Goal: Task Accomplishment & Management: Complete application form

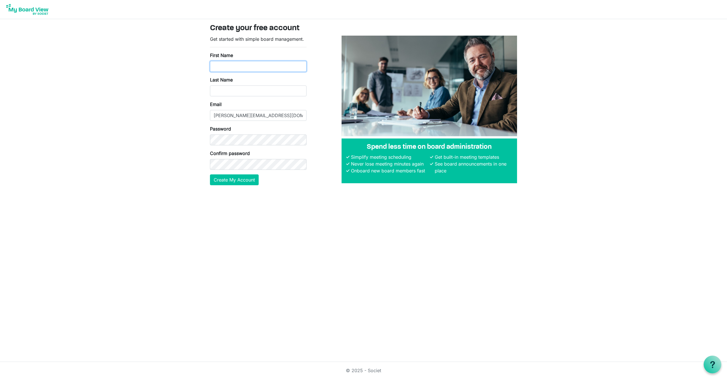
click at [236, 65] on input "First Name" at bounding box center [258, 66] width 97 height 11
type input "Kristina"
type input "Nelson"
click at [242, 178] on button "Create My Account" at bounding box center [234, 179] width 49 height 11
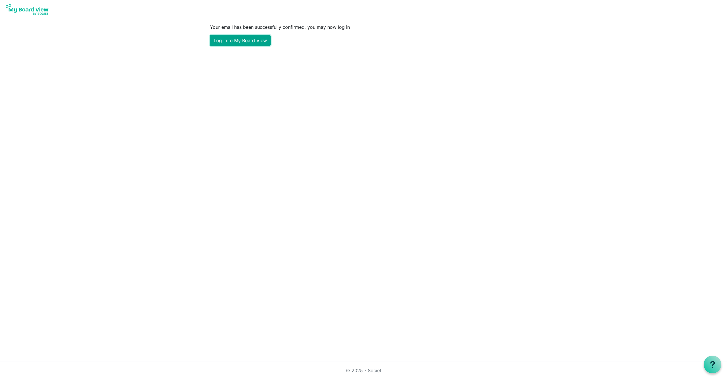
click at [247, 42] on link "Log in to My Board View" at bounding box center [240, 40] width 61 height 11
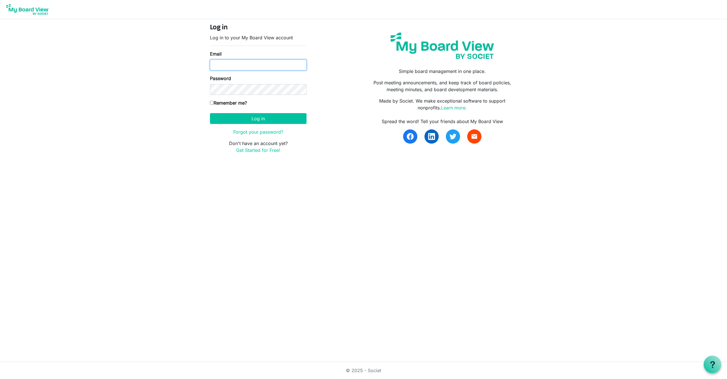
type input "[PERSON_NAME][EMAIL_ADDRESS][DOMAIN_NAME]"
click at [212, 103] on input "Remember me?" at bounding box center [212, 103] width 4 height 4
checkbox input "true"
click at [260, 119] on button "Log in" at bounding box center [258, 118] width 97 height 11
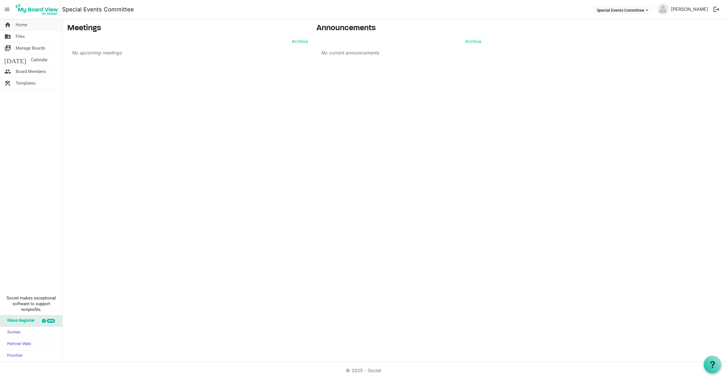
click at [18, 24] on span "Home" at bounding box center [22, 24] width 12 height 11
click at [649, 9] on span "Special Events Committee dropdownbutton" at bounding box center [646, 10] width 5 height 2
click at [648, 21] on li "Special Events Committee" at bounding box center [626, 21] width 55 height 10
click at [22, 34] on span "Files" at bounding box center [20, 36] width 9 height 11
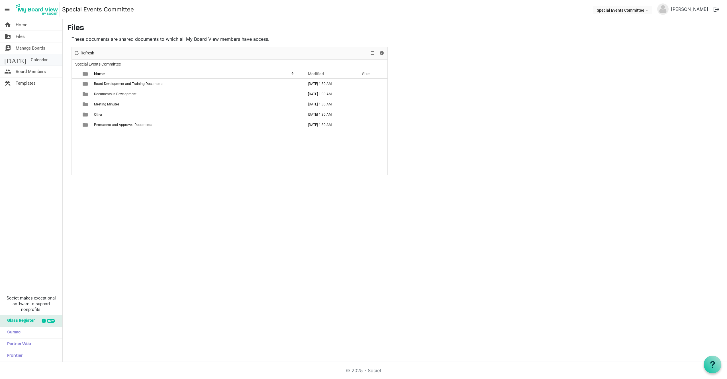
click at [31, 59] on span "Calendar" at bounding box center [39, 59] width 17 height 11
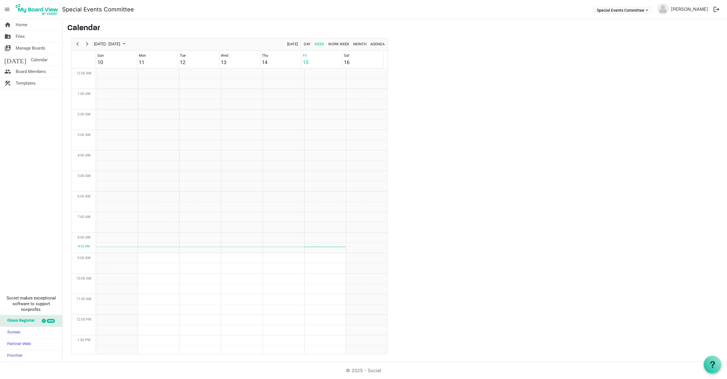
scroll to position [184, 0]
click at [23, 71] on span "Board Members" at bounding box center [31, 71] width 30 height 11
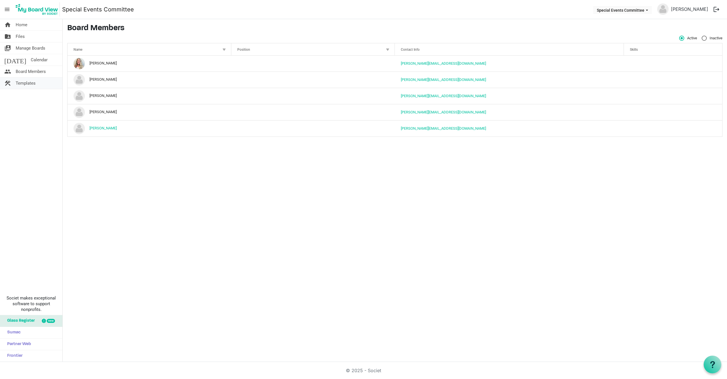
click at [24, 82] on span "Templates" at bounding box center [26, 82] width 20 height 11
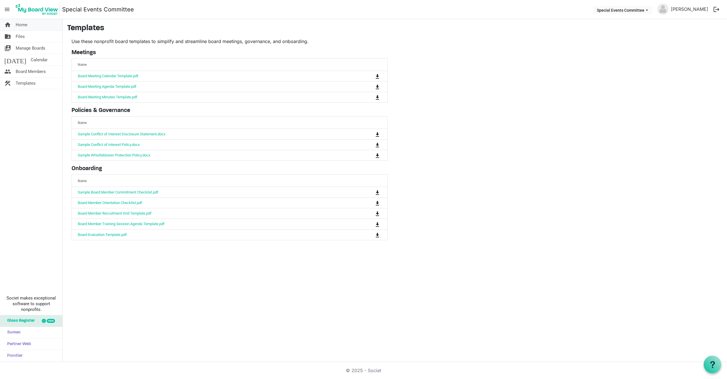
click at [20, 24] on span "Home" at bounding box center [22, 24] width 12 height 11
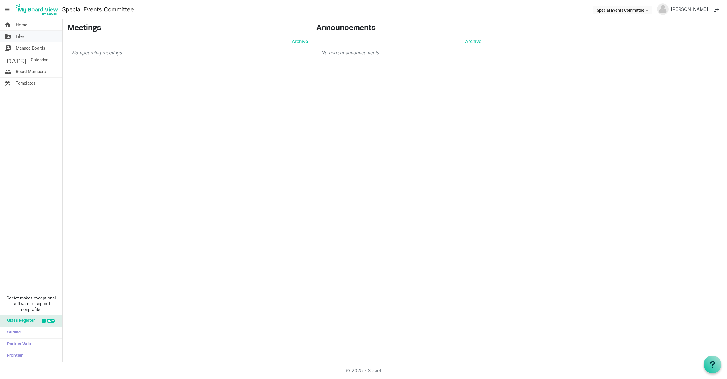
click at [19, 35] on span "Files" at bounding box center [20, 36] width 9 height 11
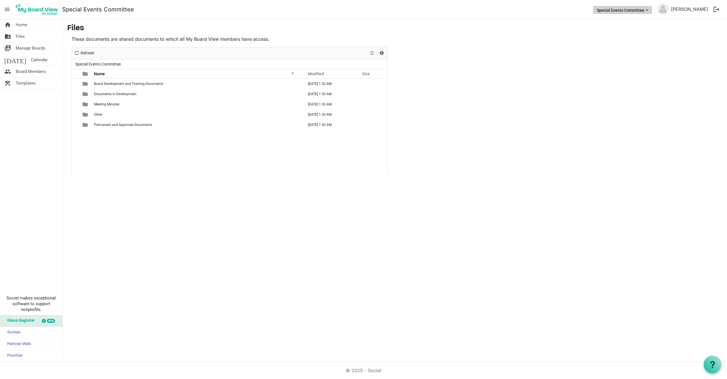
click at [651, 8] on button "Special Events Committee" at bounding box center [622, 10] width 59 height 8
click at [6, 6] on span "menu" at bounding box center [7, 9] width 11 height 11
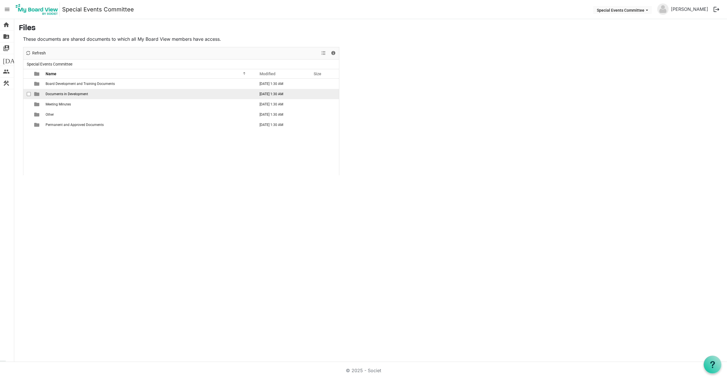
click at [84, 93] on span "Documents in Development" at bounding box center [67, 94] width 42 height 4
click at [71, 93] on span "Documents in Development" at bounding box center [67, 94] width 42 height 4
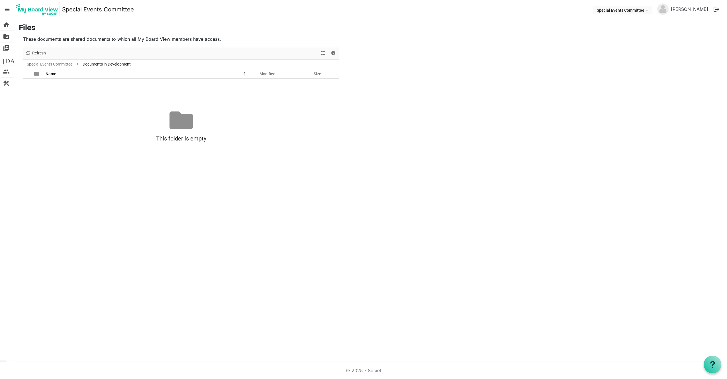
click at [8, 9] on span "menu" at bounding box center [7, 9] width 11 height 11
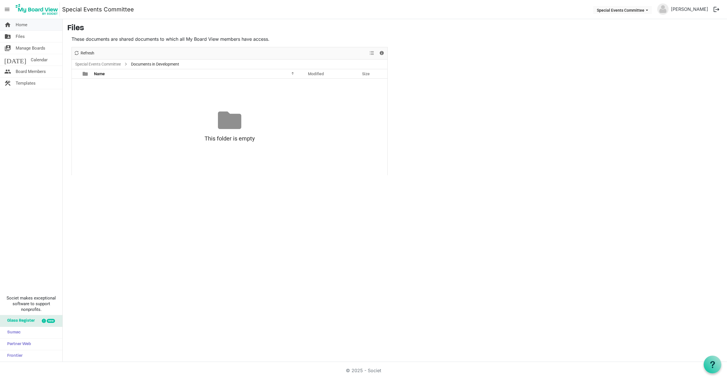
click at [19, 24] on span "Home" at bounding box center [22, 24] width 12 height 11
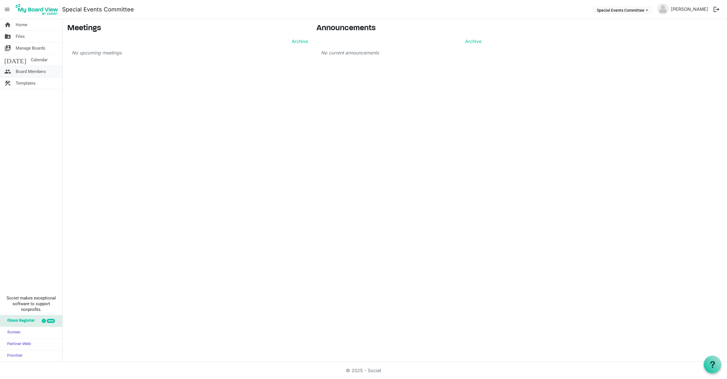
click at [29, 71] on span "Board Members" at bounding box center [31, 71] width 30 height 11
